Goal: Browse casually: Explore the website without a specific task or goal

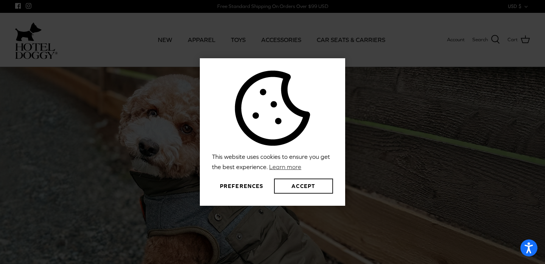
click at [299, 182] on button "Accept" at bounding box center [303, 186] width 59 height 15
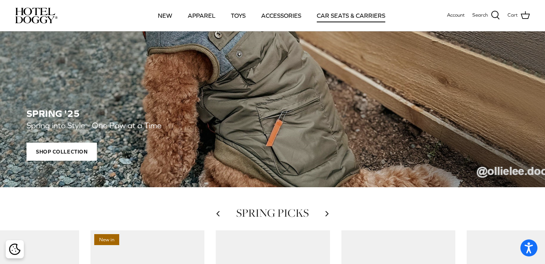
scroll to position [131, 0]
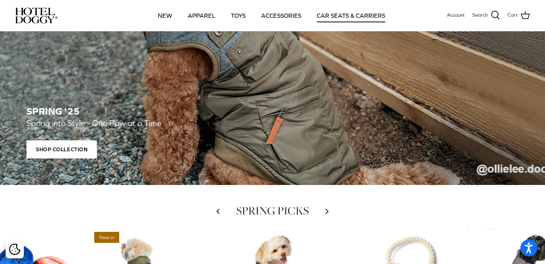
click at [373, 16] on link "CAR SEATS & CARRIERS" at bounding box center [351, 16] width 82 height 26
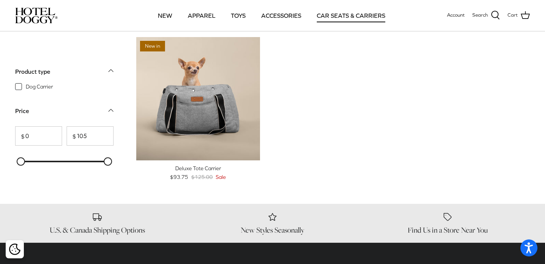
scroll to position [189, 0]
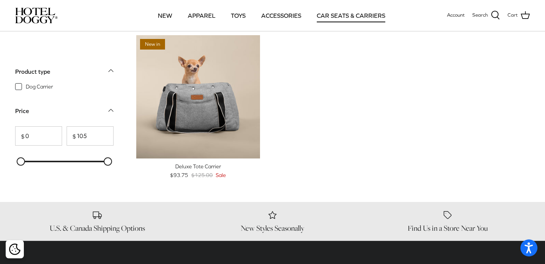
click at [408, 46] on circle "Close dialog" at bounding box center [410, 47] width 12 height 12
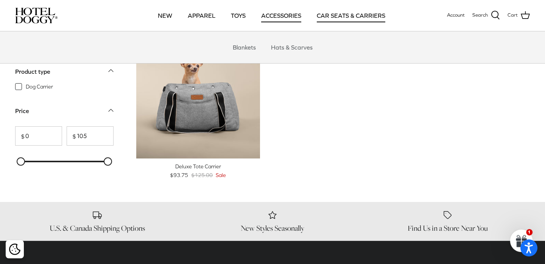
click at [285, 16] on link "ACCESSORIES" at bounding box center [281, 16] width 54 height 26
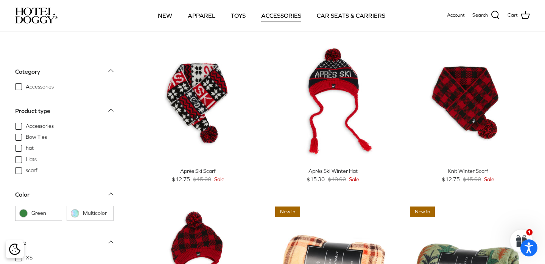
scroll to position [20, 0]
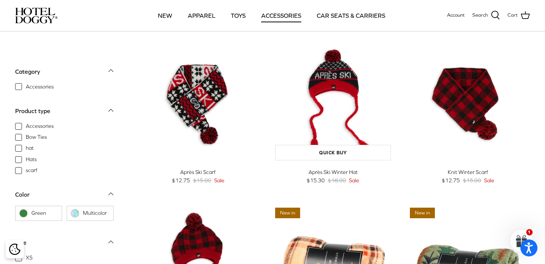
click at [336, 82] on img "Après Ski Winter Hat" at bounding box center [333, 103] width 124 height 124
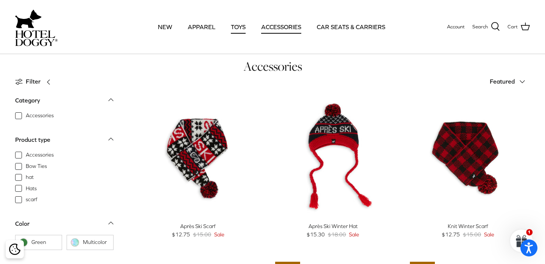
click at [235, 37] on link "TOYS" at bounding box center [238, 27] width 28 height 26
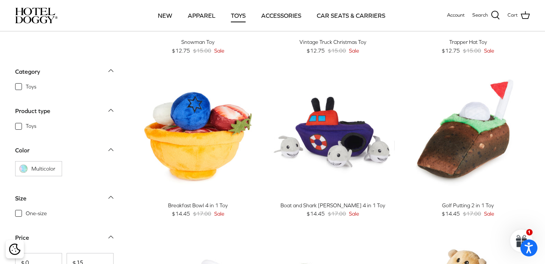
scroll to position [313, 0]
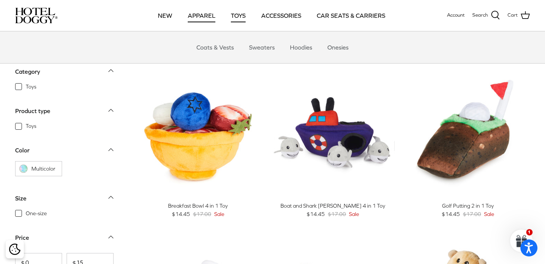
click at [207, 12] on link "APPAREL" at bounding box center [201, 16] width 41 height 26
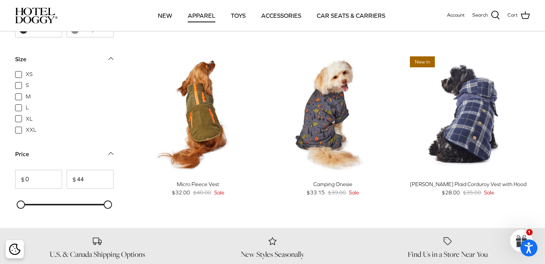
scroll to position [867, 0]
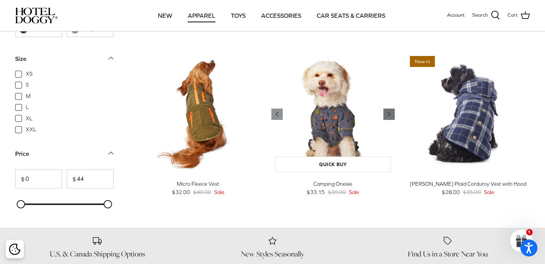
click at [393, 116] on icon "Right" at bounding box center [389, 114] width 9 height 9
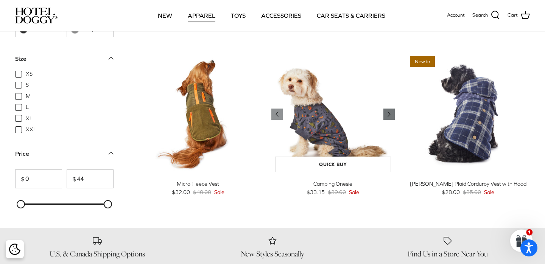
click at [393, 116] on icon "Right" at bounding box center [389, 114] width 9 height 9
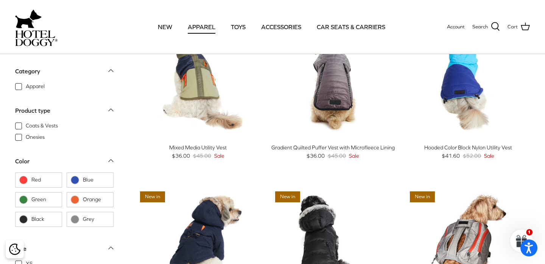
scroll to position [0, 0]
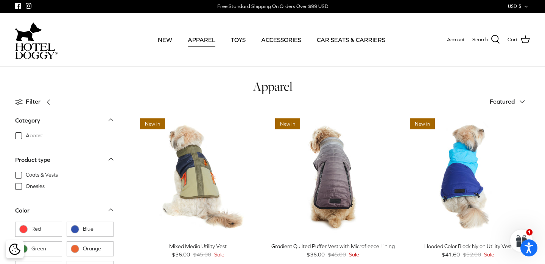
click at [511, 107] on button "Featured Down" at bounding box center [510, 102] width 40 height 17
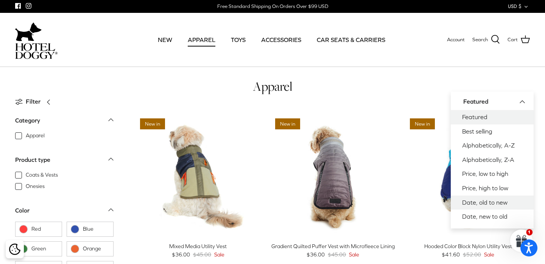
click at [479, 202] on link "Date, old to new" at bounding box center [492, 203] width 83 height 14
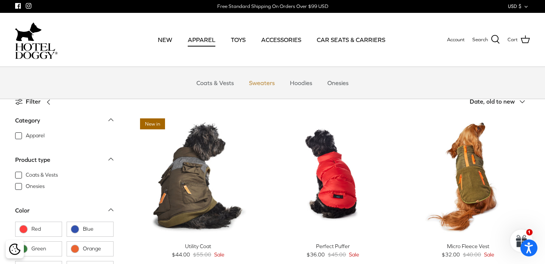
click at [262, 84] on link "Sweaters" at bounding box center [261, 83] width 39 height 23
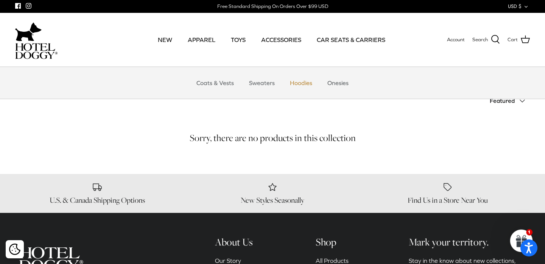
click at [311, 82] on link "Hoodies" at bounding box center [301, 83] width 36 height 23
